Goal: Task Accomplishment & Management: Use online tool/utility

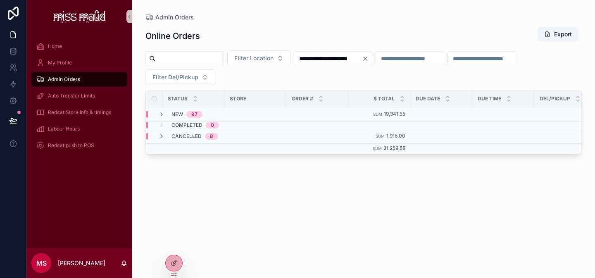
click at [330, 58] on input "**********" at bounding box center [328, 59] width 68 height 12
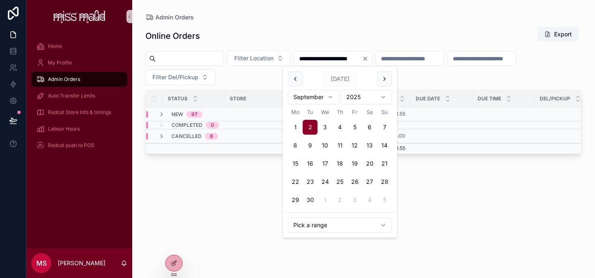
click at [263, 36] on div "Online Orders Export" at bounding box center [363, 35] width 436 height 19
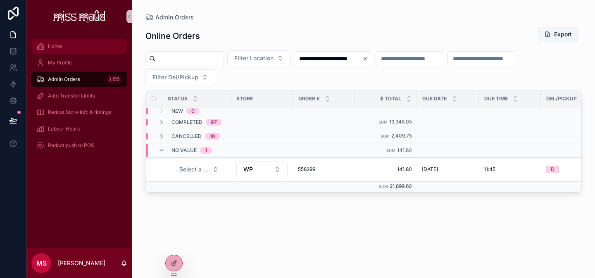
click at [62, 51] on div "Home" at bounding box center [79, 46] width 86 height 13
